Goal: Task Accomplishment & Management: Use online tool/utility

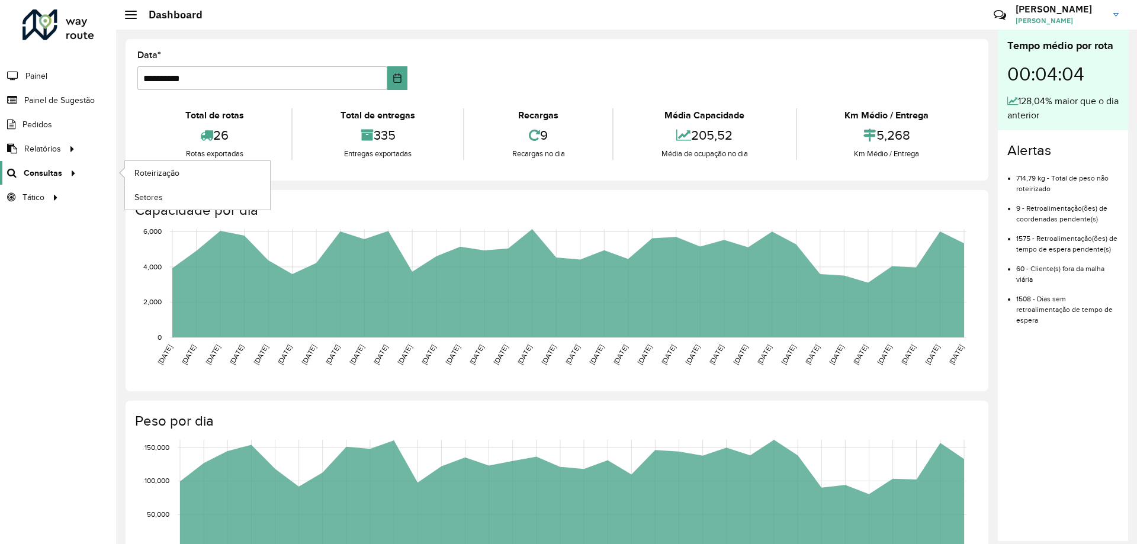
click at [50, 169] on span "Consultas" at bounding box center [43, 173] width 39 height 12
click at [184, 174] on link "Roteirização" at bounding box center [197, 173] width 145 height 24
click at [142, 197] on span "Setores" at bounding box center [148, 197] width 29 height 12
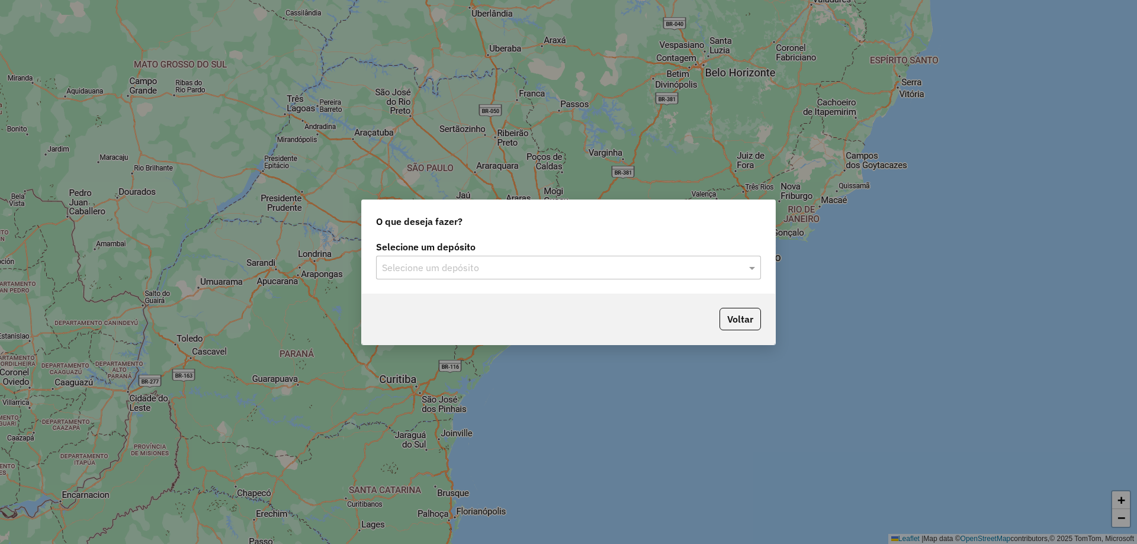
click at [605, 268] on input "text" at bounding box center [556, 268] width 349 height 14
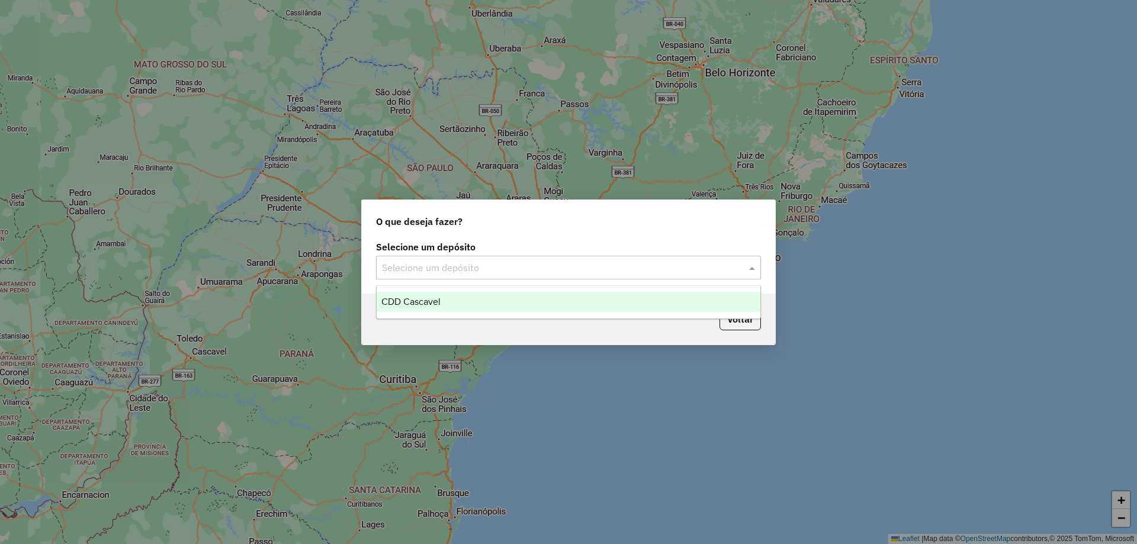
click at [418, 290] on ng-dropdown-panel "CDD Cascavel" at bounding box center [568, 302] width 385 height 34
click at [412, 304] on span "CDD Cascavel" at bounding box center [410, 302] width 59 height 10
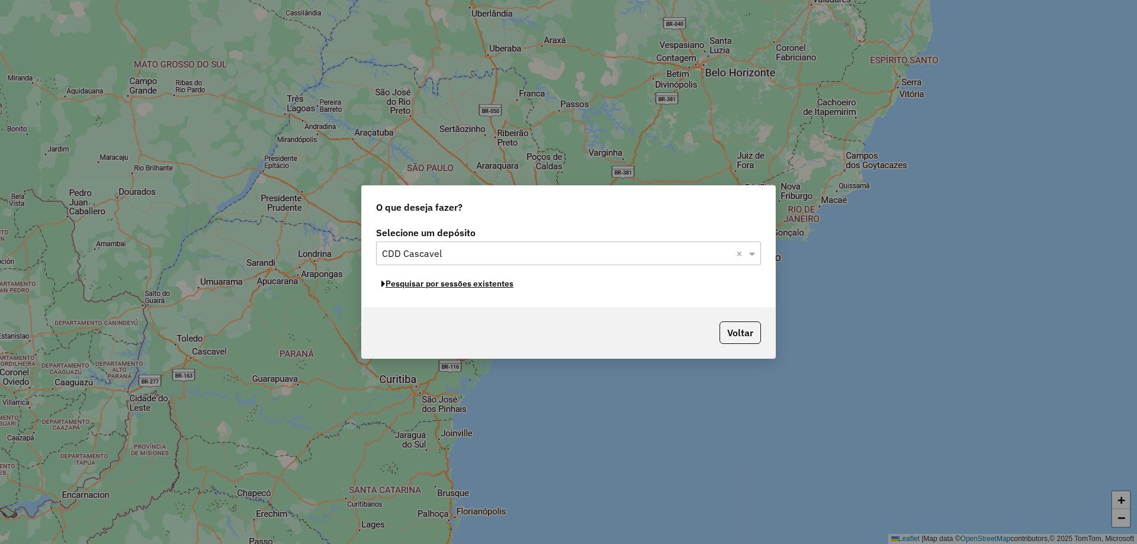
click at [474, 285] on button "Pesquisar por sessões existentes" at bounding box center [447, 284] width 143 height 18
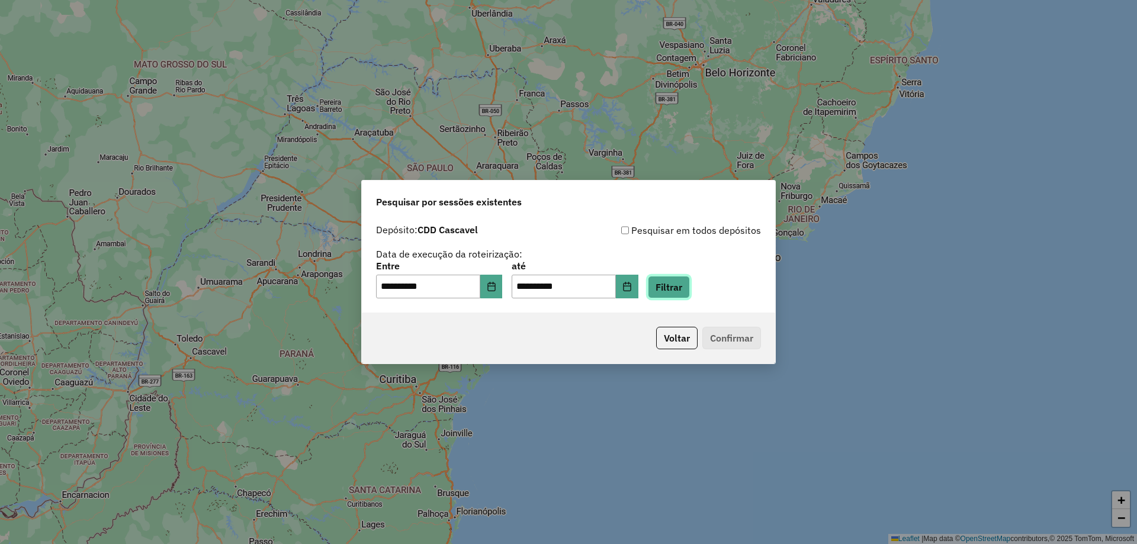
click at [690, 278] on button "Filtrar" at bounding box center [669, 287] width 42 height 23
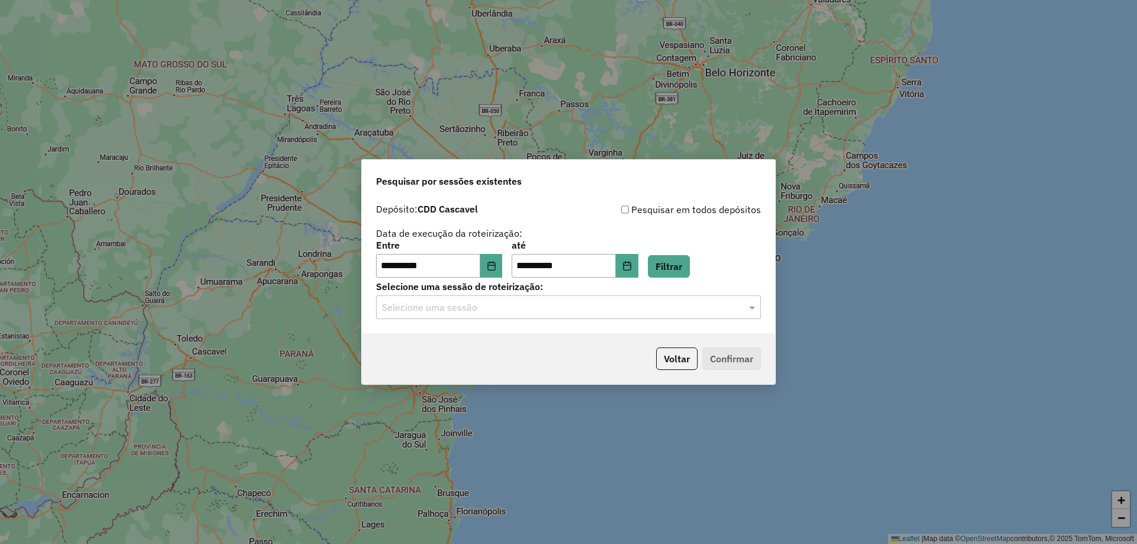
click at [470, 304] on input "text" at bounding box center [556, 308] width 349 height 14
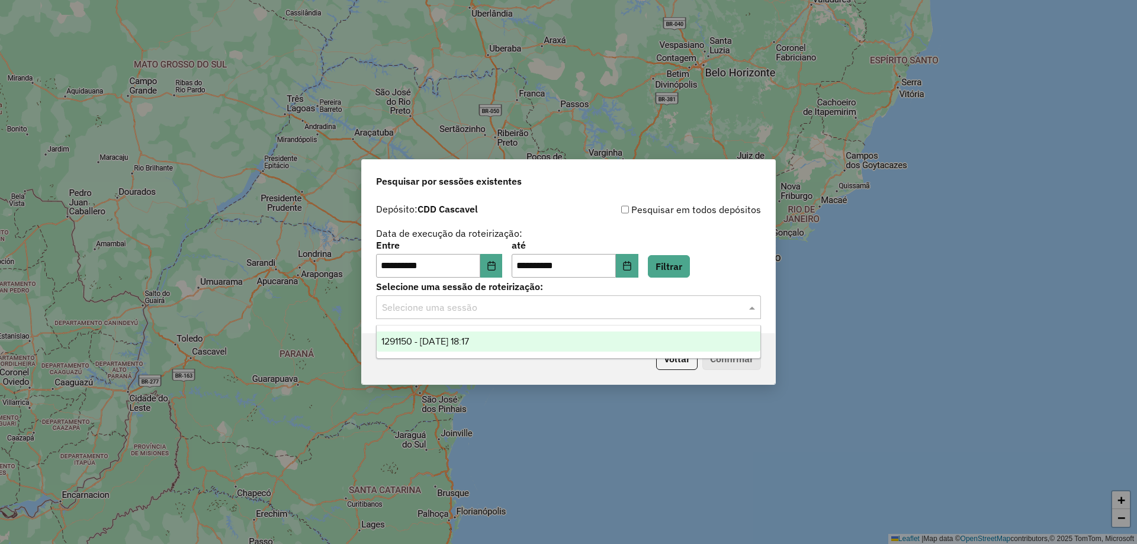
click at [432, 333] on div "1291150 - 09/10/2025 18:17" at bounding box center [569, 342] width 384 height 20
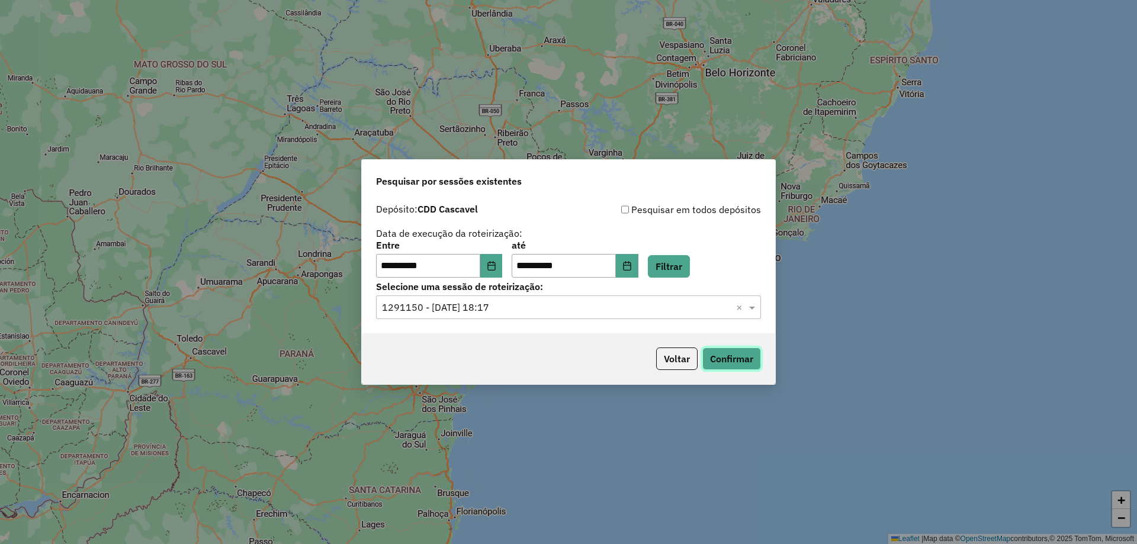
click at [739, 351] on button "Confirmar" at bounding box center [731, 359] width 59 height 23
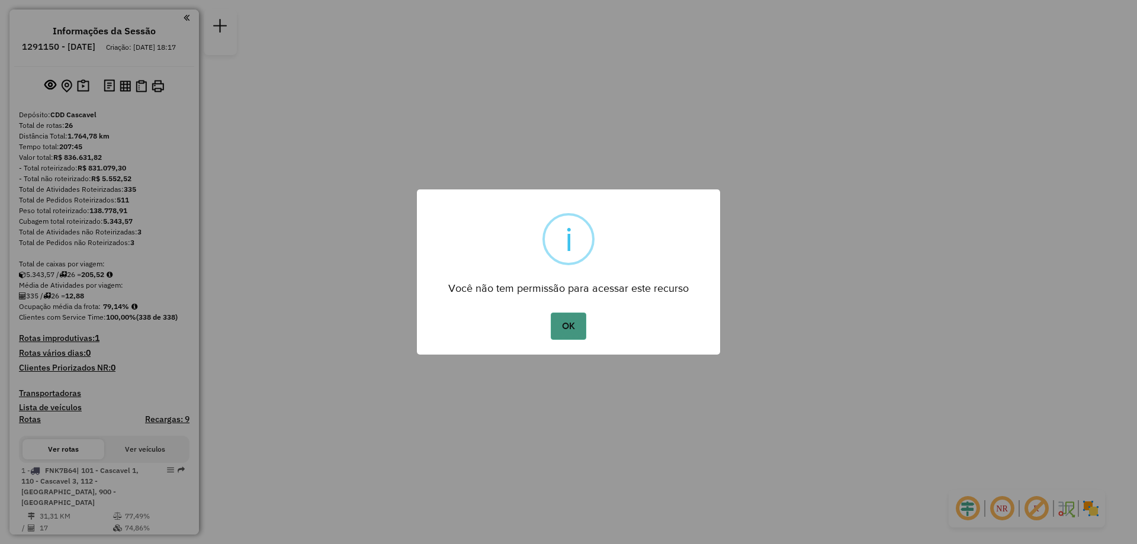
click at [563, 332] on button "OK" at bounding box center [568, 326] width 35 height 27
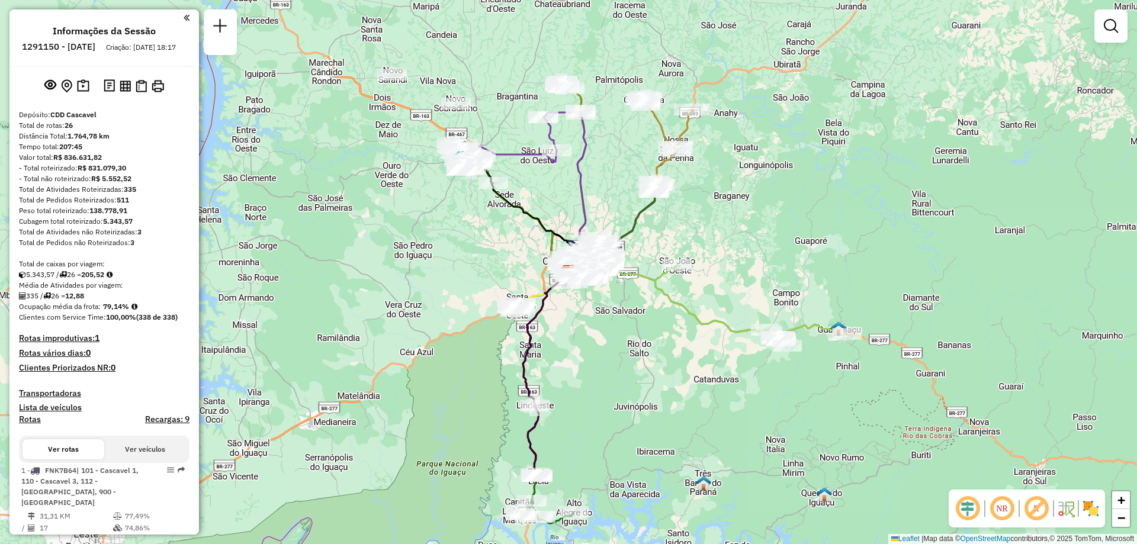
select select "**********"
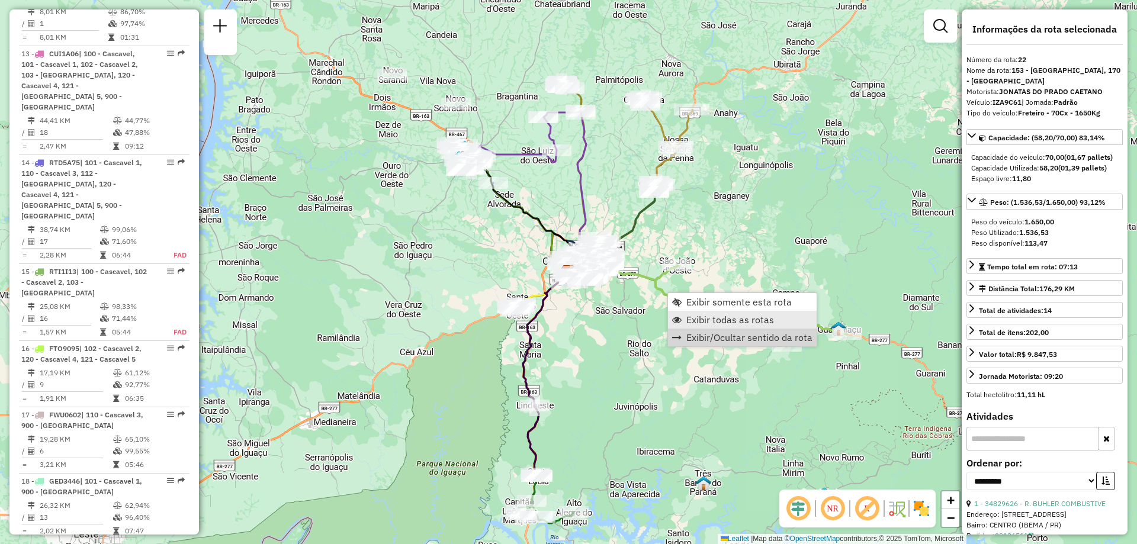
scroll to position [1932, 0]
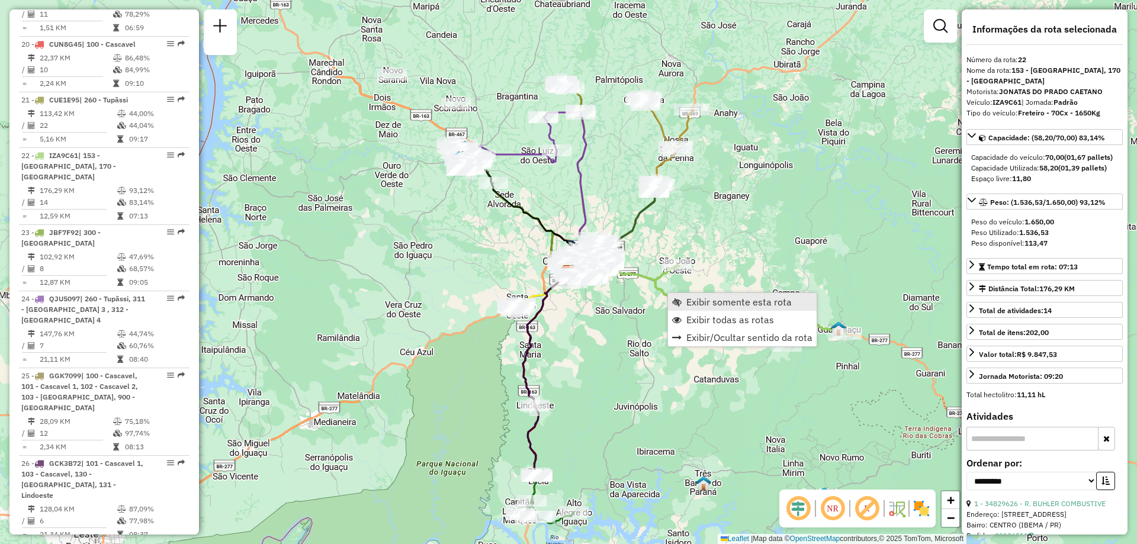
click at [729, 299] on span "Exibir somente esta rota" at bounding box center [738, 301] width 105 height 9
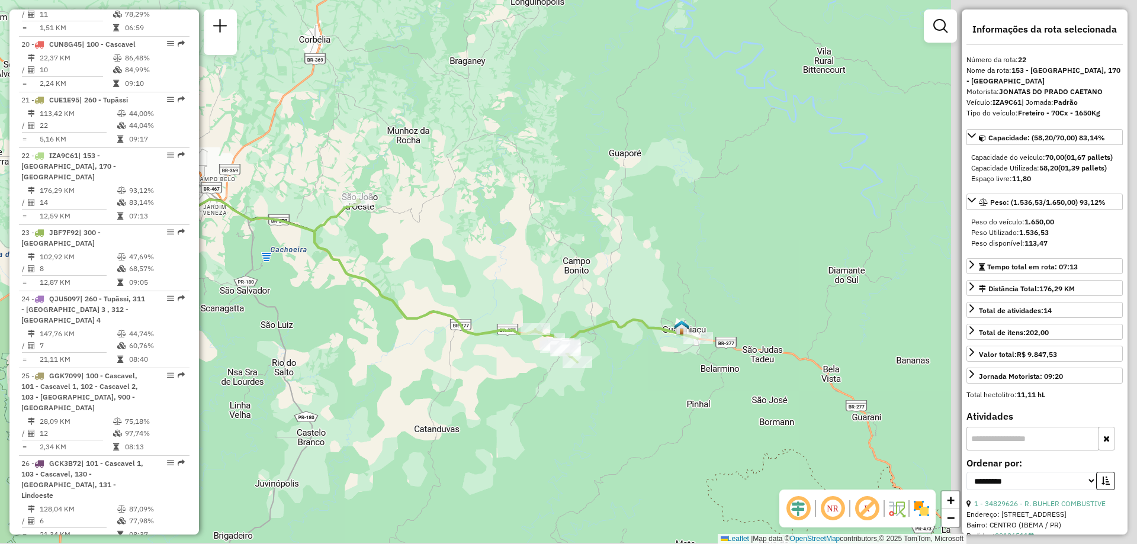
drag, startPoint x: 894, startPoint y: 305, endPoint x: 574, endPoint y: 299, distance: 320.5
click at [574, 299] on div "Janela de atendimento Grade de atendimento Capacidade Transportadoras Veículos …" at bounding box center [568, 272] width 1137 height 544
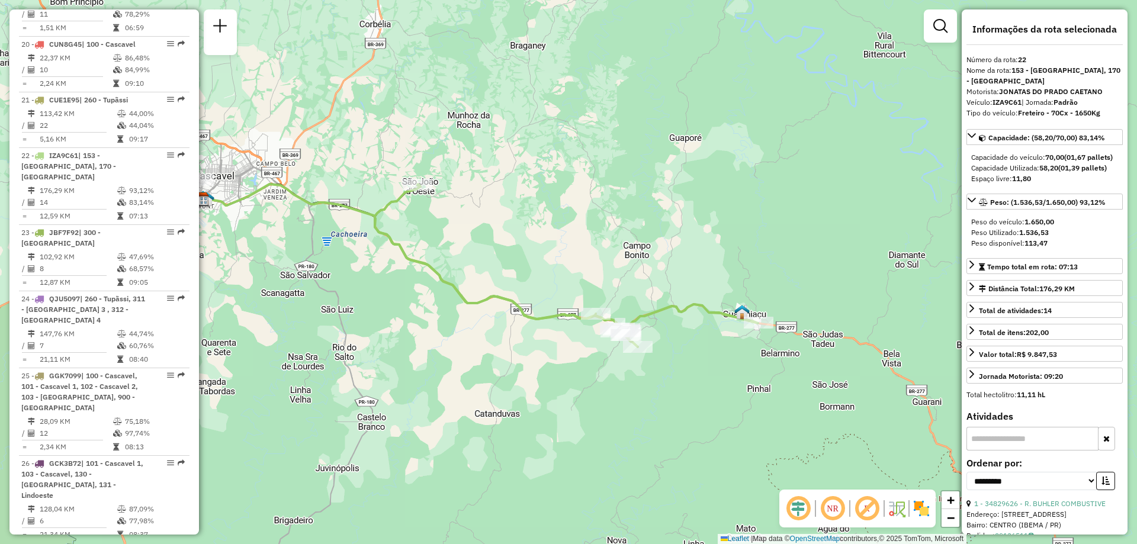
drag, startPoint x: 601, startPoint y: 251, endPoint x: 689, endPoint y: 246, distance: 87.8
click at [689, 246] on div "Janela de atendimento Grade de atendimento Capacidade Transportadoras Veículos …" at bounding box center [568, 272] width 1137 height 544
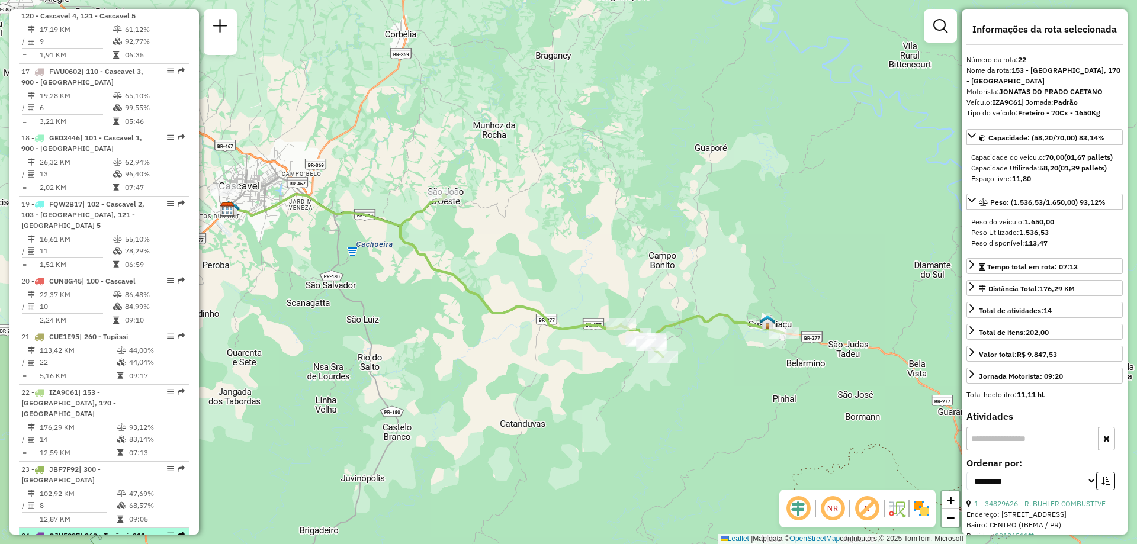
scroll to position [1636, 0]
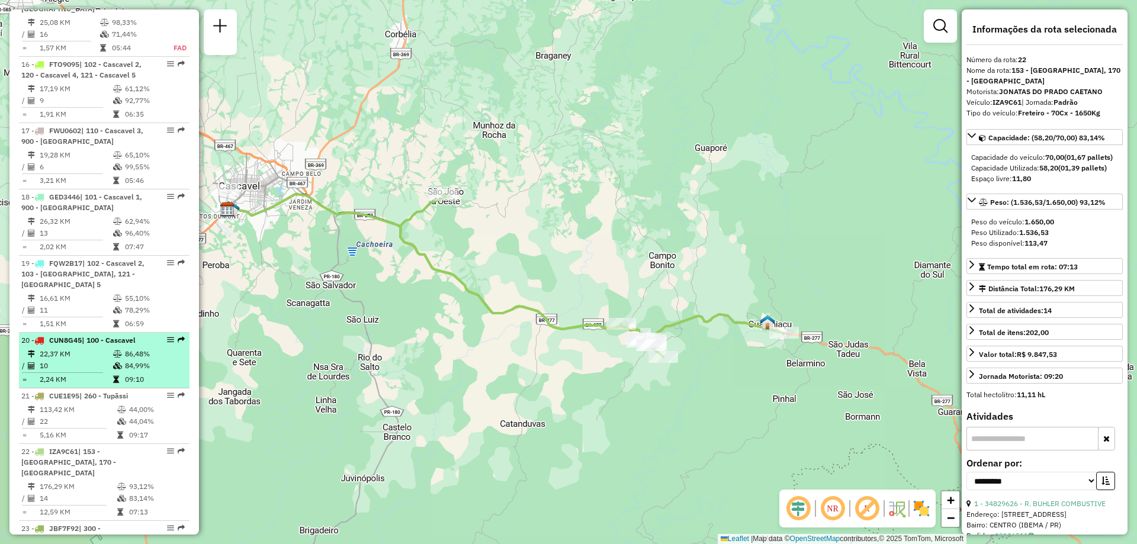
click at [81, 360] on td "10" at bounding box center [75, 366] width 73 height 12
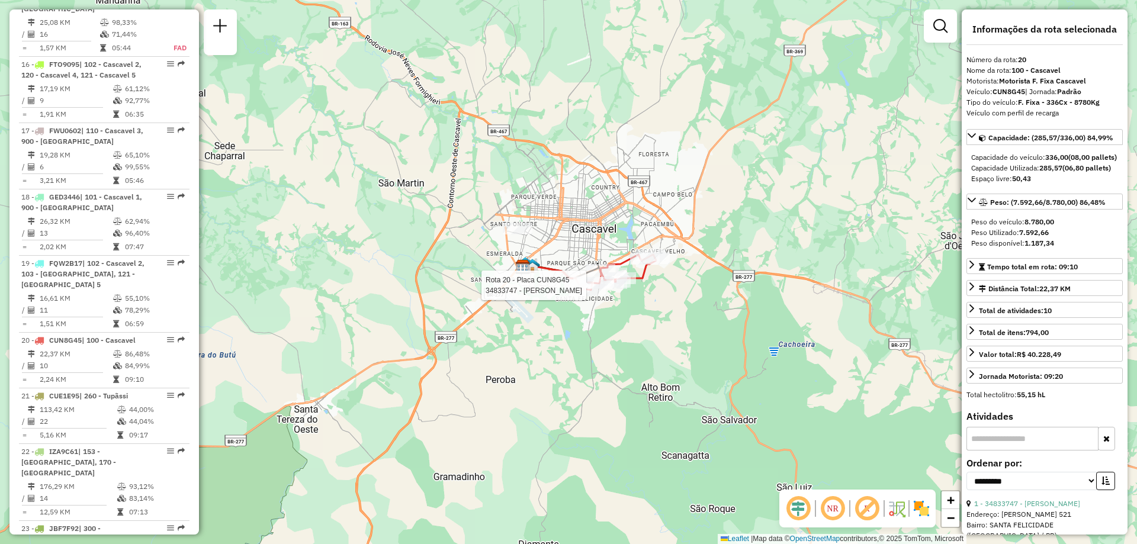
drag, startPoint x: 676, startPoint y: 342, endPoint x: 676, endPoint y: 230, distance: 111.4
click at [676, 230] on div "Rota 20 - Placa CUN8G45 34833747 - [PERSON_NAME] de atendimento Grade de atendi…" at bounding box center [568, 272] width 1137 height 544
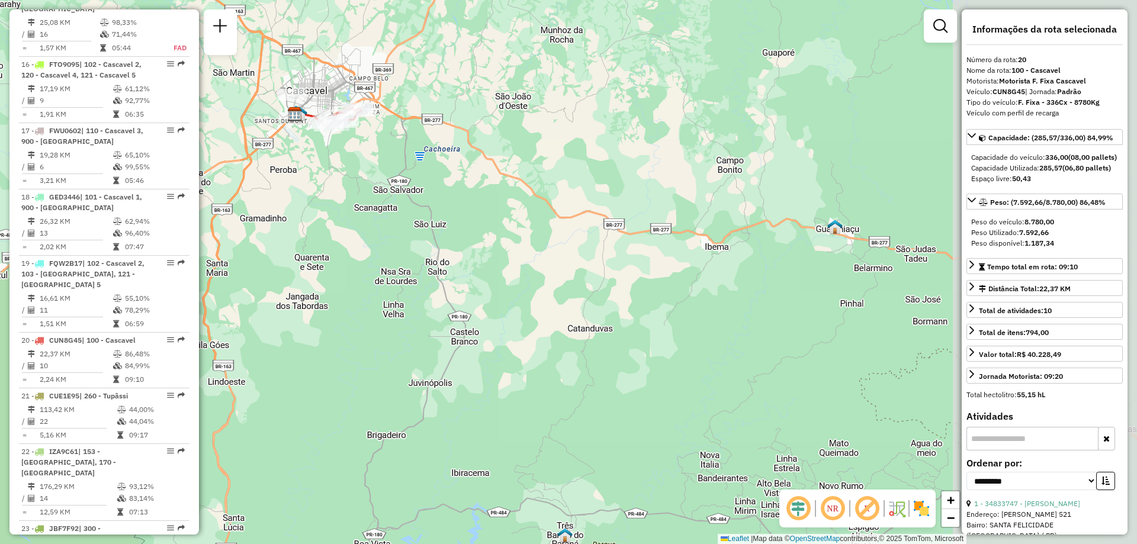
drag, startPoint x: 923, startPoint y: 392, endPoint x: 613, endPoint y: 318, distance: 318.9
click at [613, 318] on div "Janela de atendimento Grade de atendimento Capacidade Transportadoras Veículos …" at bounding box center [568, 272] width 1137 height 544
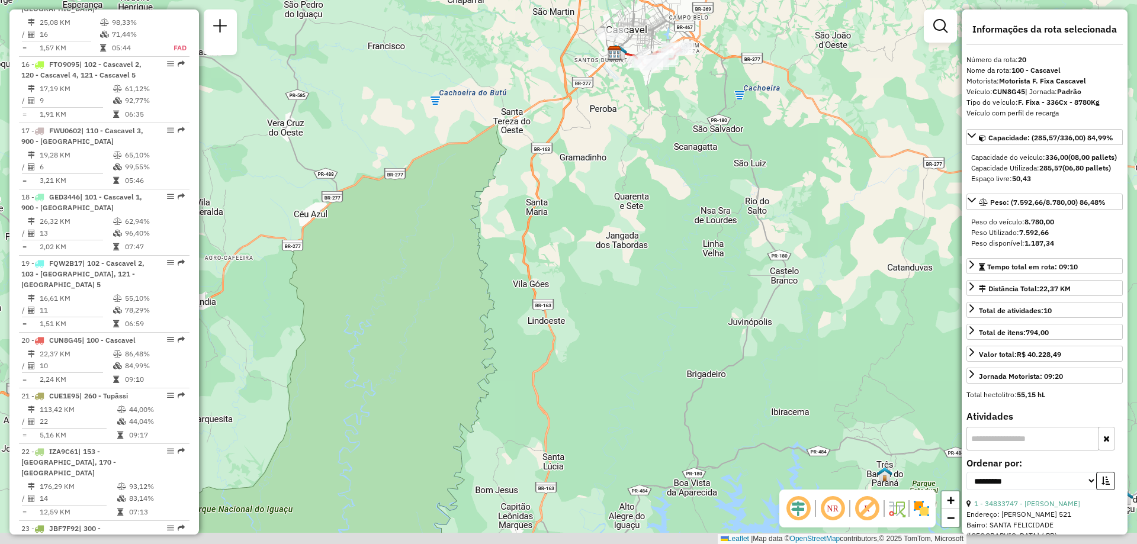
drag, startPoint x: 412, startPoint y: 282, endPoint x: 699, endPoint y: 315, distance: 288.5
click at [747, 221] on div "Janela de atendimento Grade de atendimento Capacidade Transportadoras Veículos …" at bounding box center [568, 272] width 1137 height 544
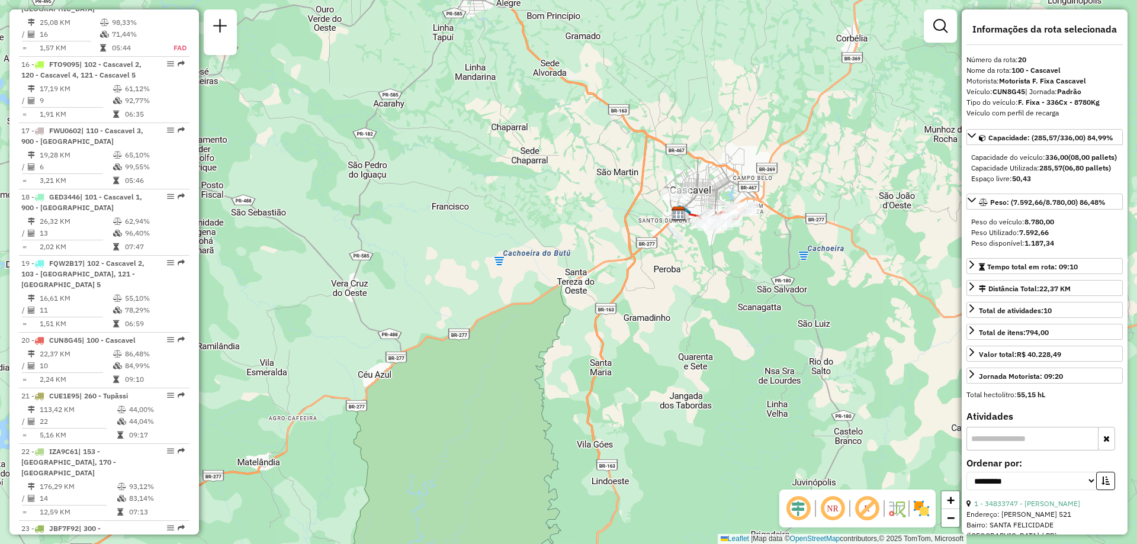
drag, startPoint x: 676, startPoint y: 254, endPoint x: 765, endPoint y: 486, distance: 248.9
click at [777, 522] on div "Janela de atendimento Grade de atendimento Capacidade Transportadoras Veículos …" at bounding box center [568, 272] width 1137 height 544
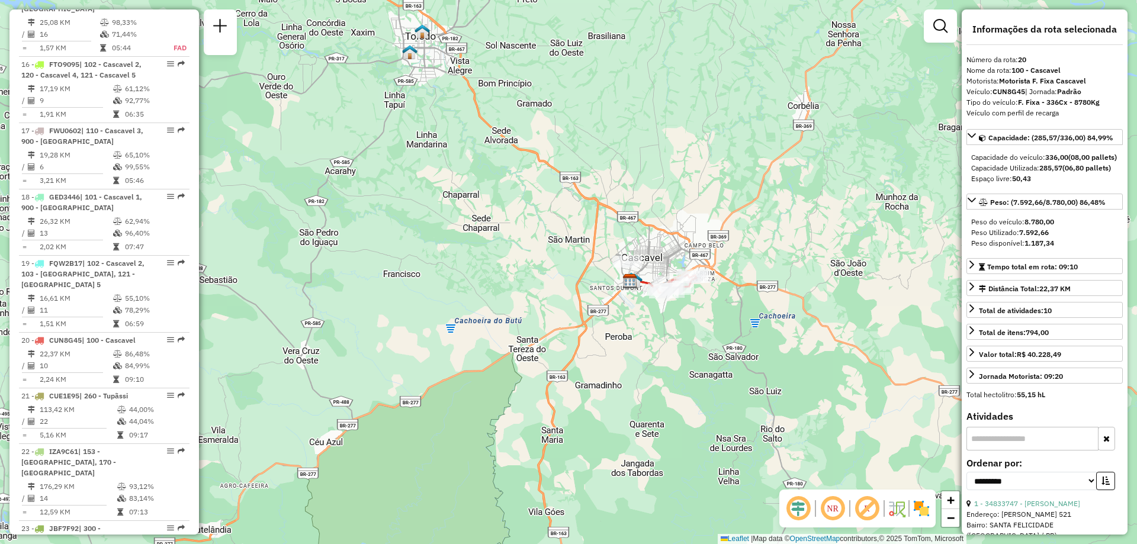
drag, startPoint x: 776, startPoint y: 361, endPoint x: 670, endPoint y: 313, distance: 116.1
click at [670, 313] on div "Janela de atendimento Grade de atendimento Capacidade Transportadoras Veículos …" at bounding box center [568, 272] width 1137 height 544
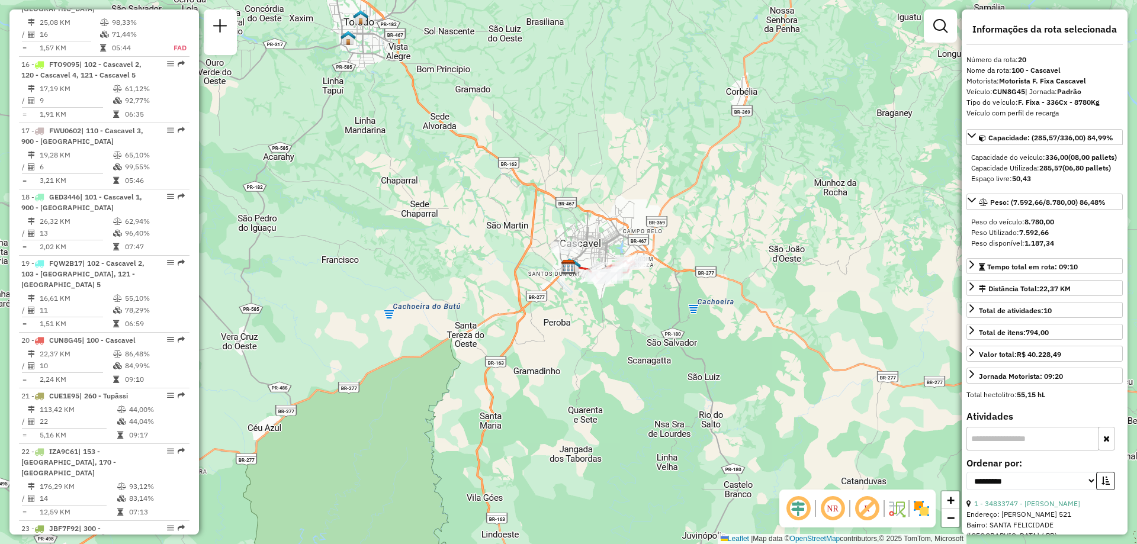
drag, startPoint x: 695, startPoint y: 320, endPoint x: 612, endPoint y: 312, distance: 83.3
click at [612, 312] on div "Janela de atendimento Grade de atendimento Capacidade Transportadoras Veículos …" at bounding box center [568, 272] width 1137 height 544
